Goal: Find specific fact

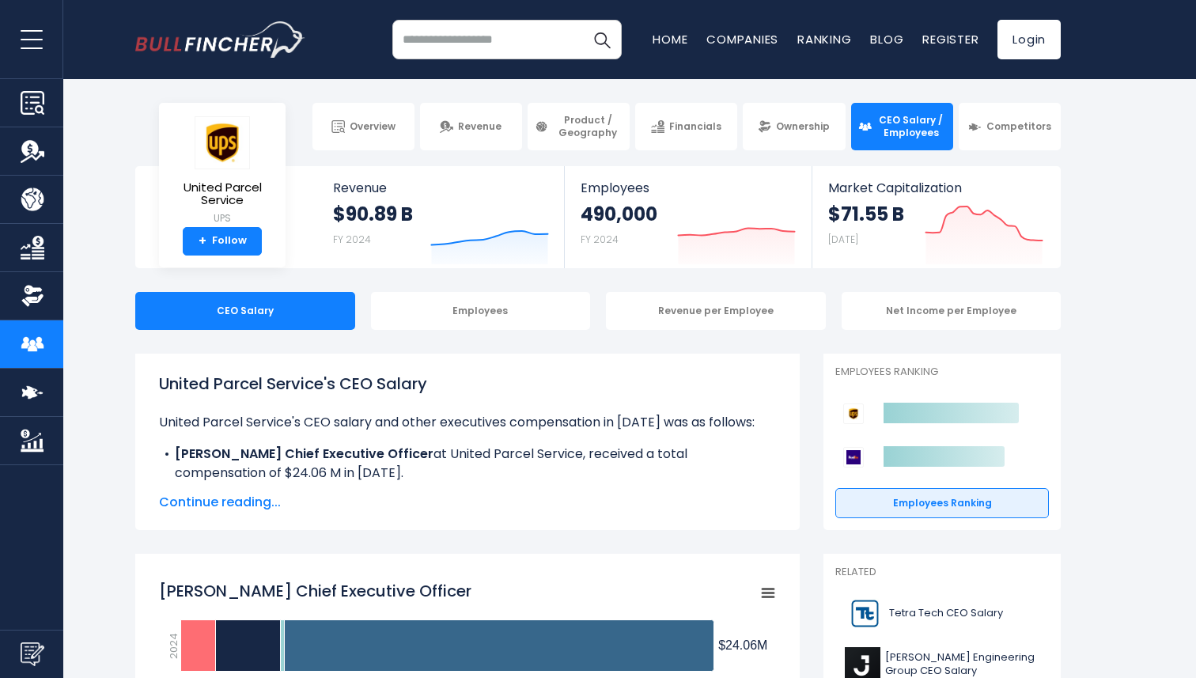
scroll to position [2341, 0]
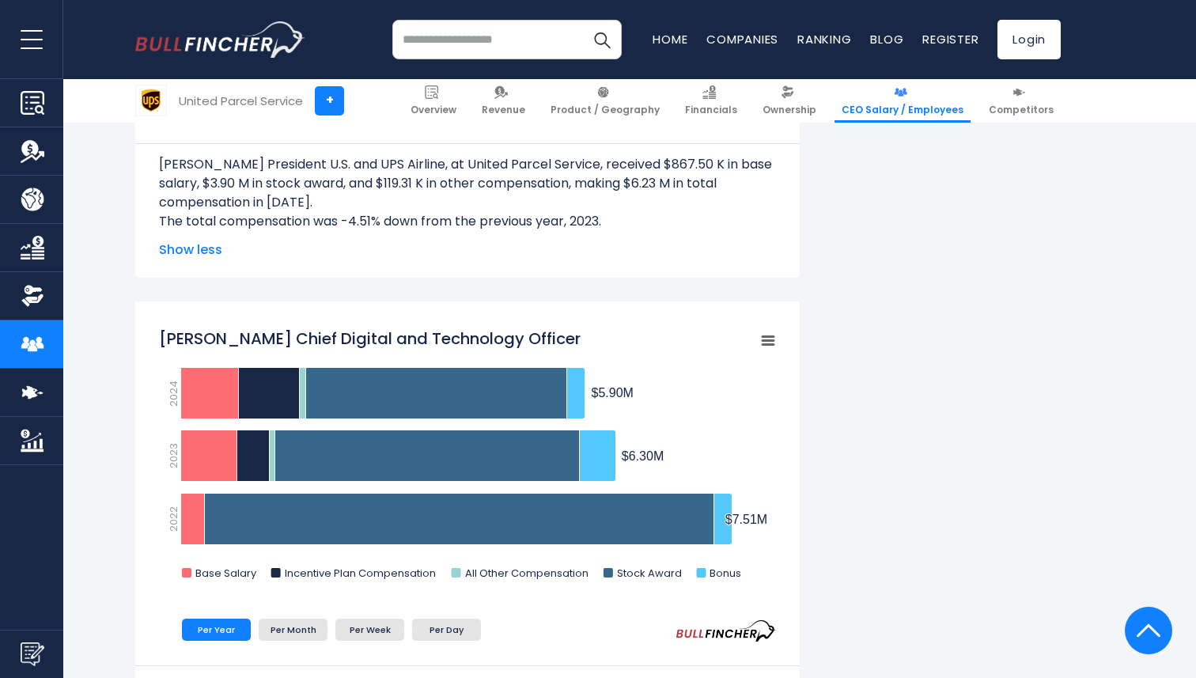
click at [391, 337] on tspan "[PERSON_NAME] Chief Digital and Technology Officer" at bounding box center [370, 338] width 422 height 22
drag, startPoint x: 309, startPoint y: 336, endPoint x: 205, endPoint y: 339, distance: 104.4
click at [205, 339] on tspan "[PERSON_NAME] Chief Digital and Technology Officer" at bounding box center [370, 338] width 422 height 22
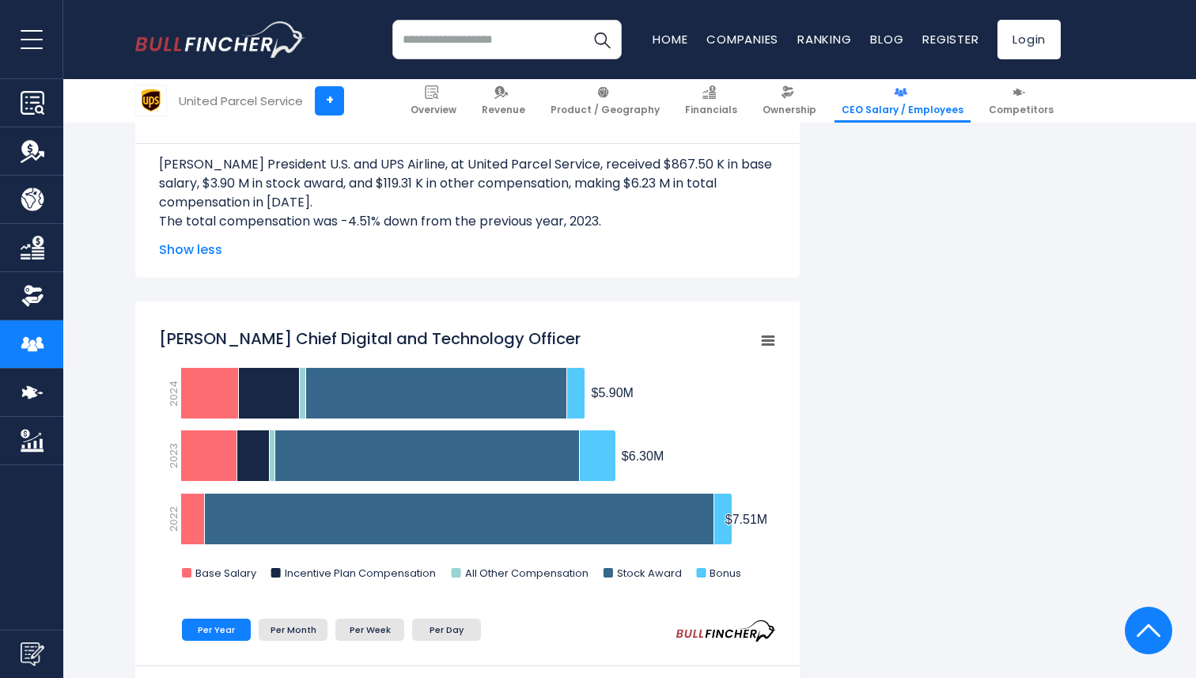
drag, startPoint x: 161, startPoint y: 329, endPoint x: 527, endPoint y: 333, distance: 365.5
click at [526, 330] on tspan "[PERSON_NAME] Chief Digital and Technology Officer" at bounding box center [370, 338] width 422 height 22
drag, startPoint x: 612, startPoint y: 334, endPoint x: 246, endPoint y: 351, distance: 366.7
click at [246, 351] on rect "Bala Subramanian Chief Digital and Technology Officer" at bounding box center [467, 458] width 617 height 277
click at [223, 337] on tspan "[PERSON_NAME] Chief Digital and Technology Officer" at bounding box center [370, 338] width 422 height 22
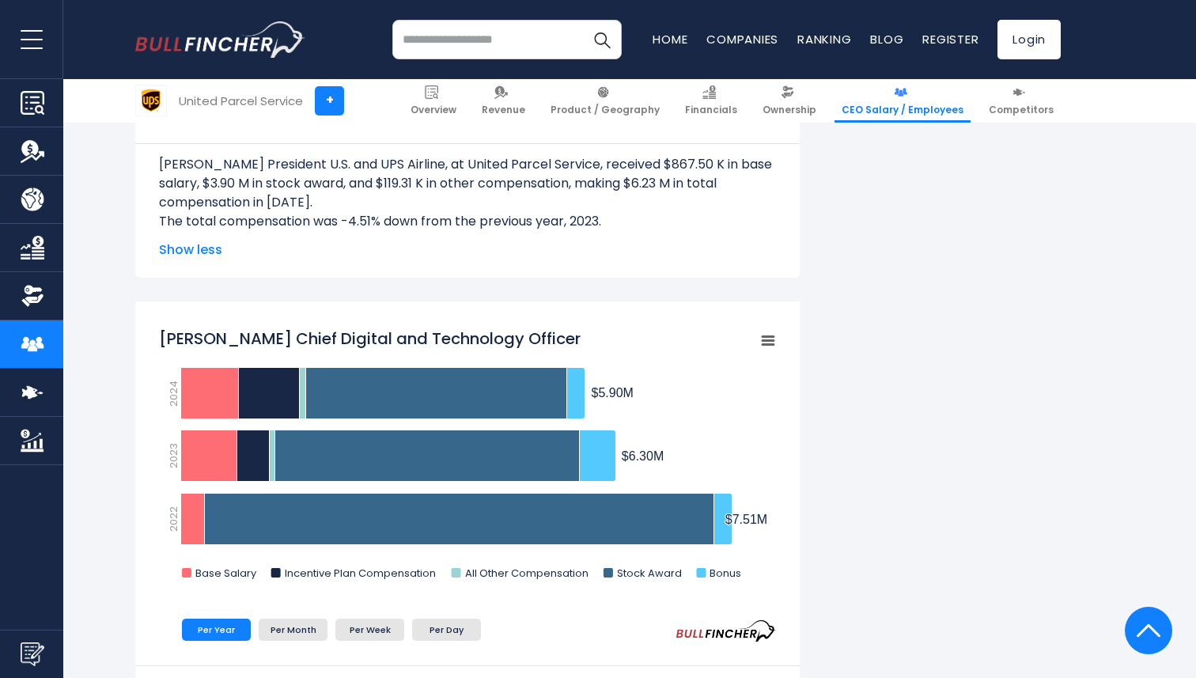
click at [223, 337] on tspan "[PERSON_NAME] Chief Digital and Technology Officer" at bounding box center [370, 338] width 422 height 22
click at [289, 630] on li "Per Month" at bounding box center [293, 630] width 69 height 22
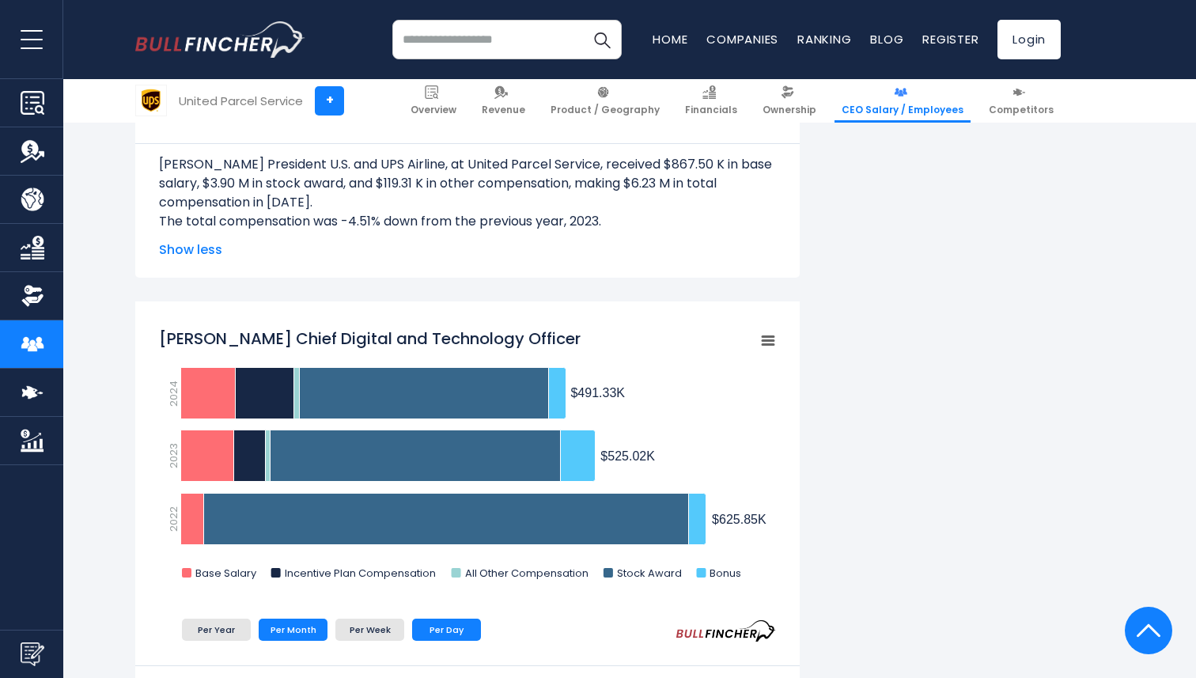
click at [438, 629] on li "Per Day" at bounding box center [446, 630] width 69 height 22
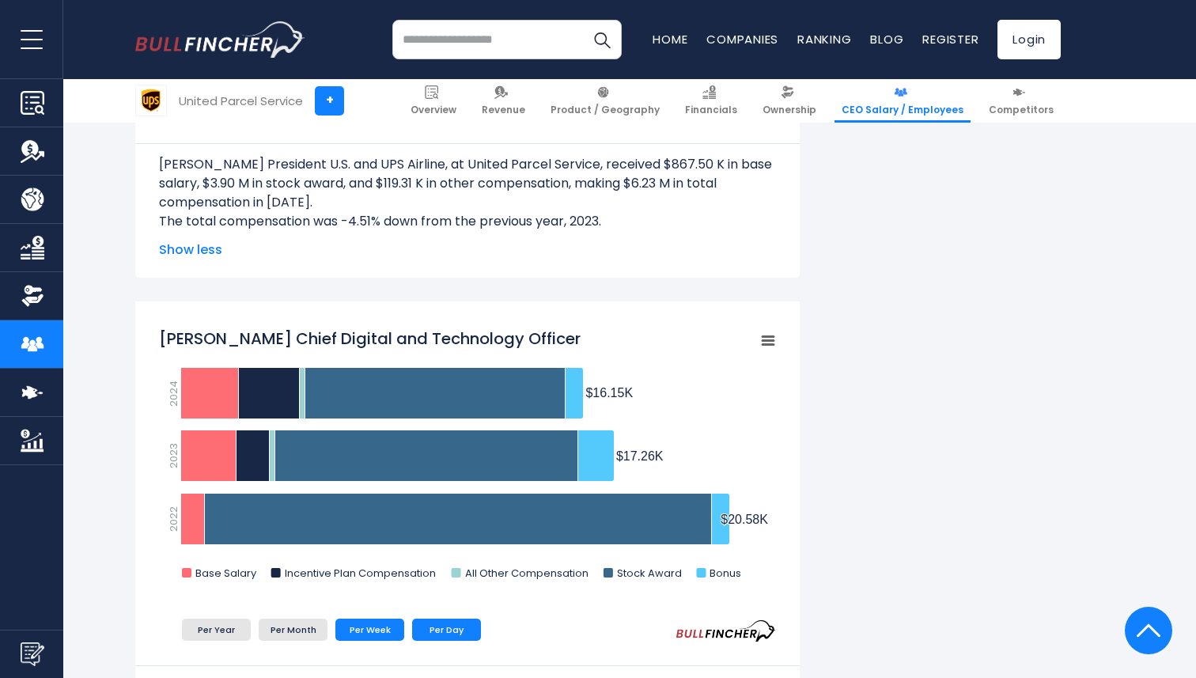
click at [364, 623] on li "Per Week" at bounding box center [369, 630] width 69 height 22
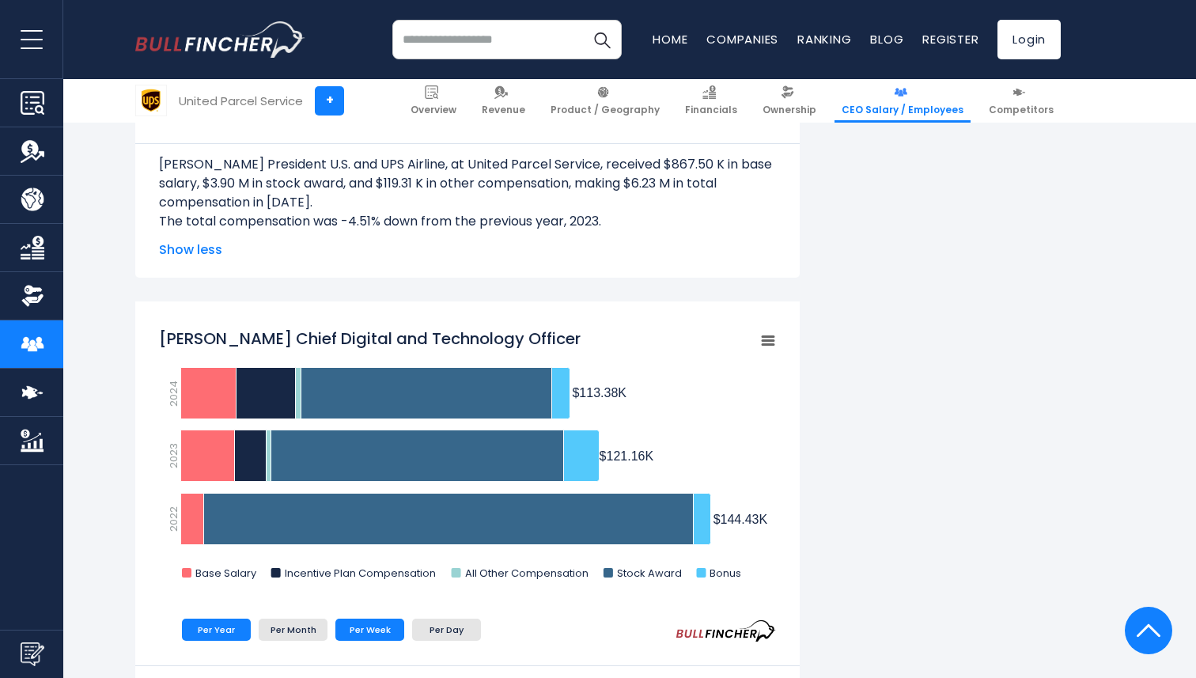
click at [207, 629] on li "Per Year" at bounding box center [216, 630] width 69 height 22
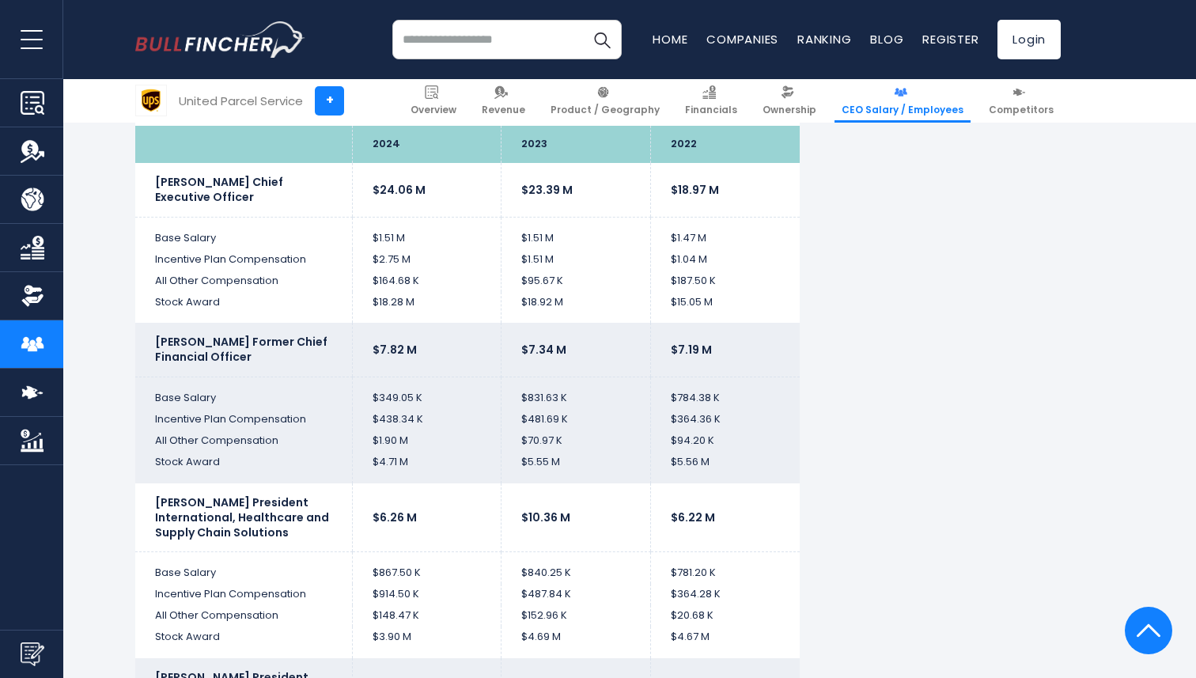
scroll to position [3591, 0]
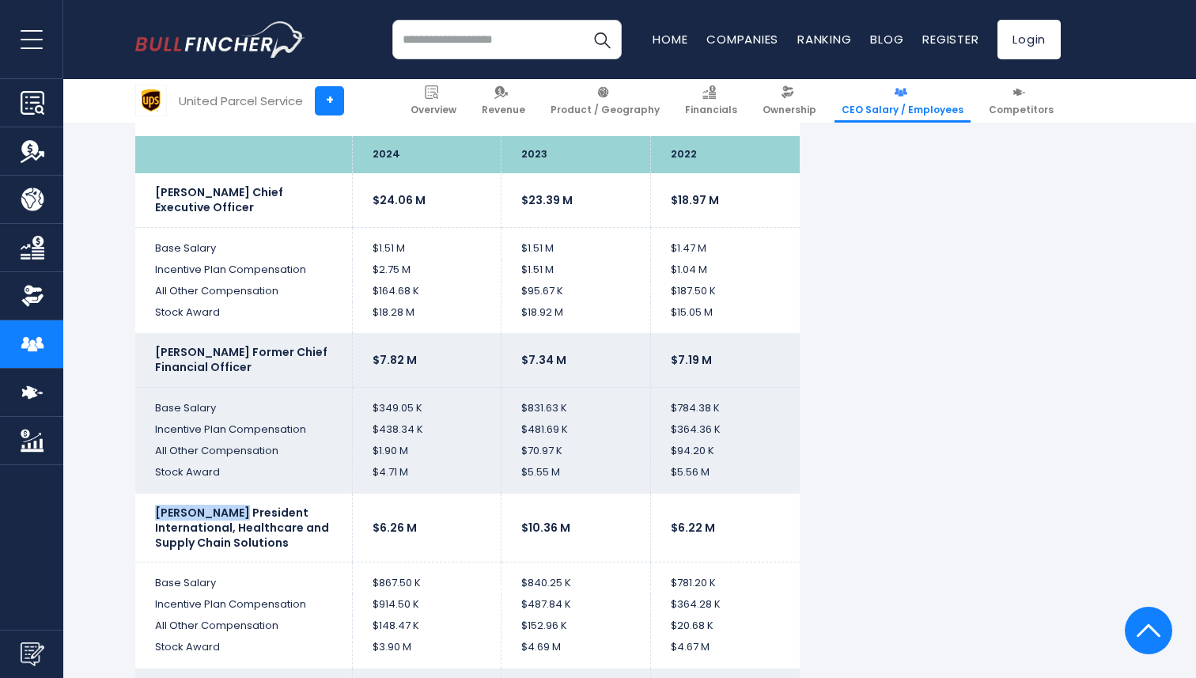
drag, startPoint x: 148, startPoint y: 500, endPoint x: 240, endPoint y: 505, distance: 91.9
click at [240, 505] on td "[PERSON_NAME] President International, Healthcare and Supply Chain Solutions" at bounding box center [243, 528] width 217 height 69
copy b "[PERSON_NAME]"
